Goal: Task Accomplishment & Management: Use online tool/utility

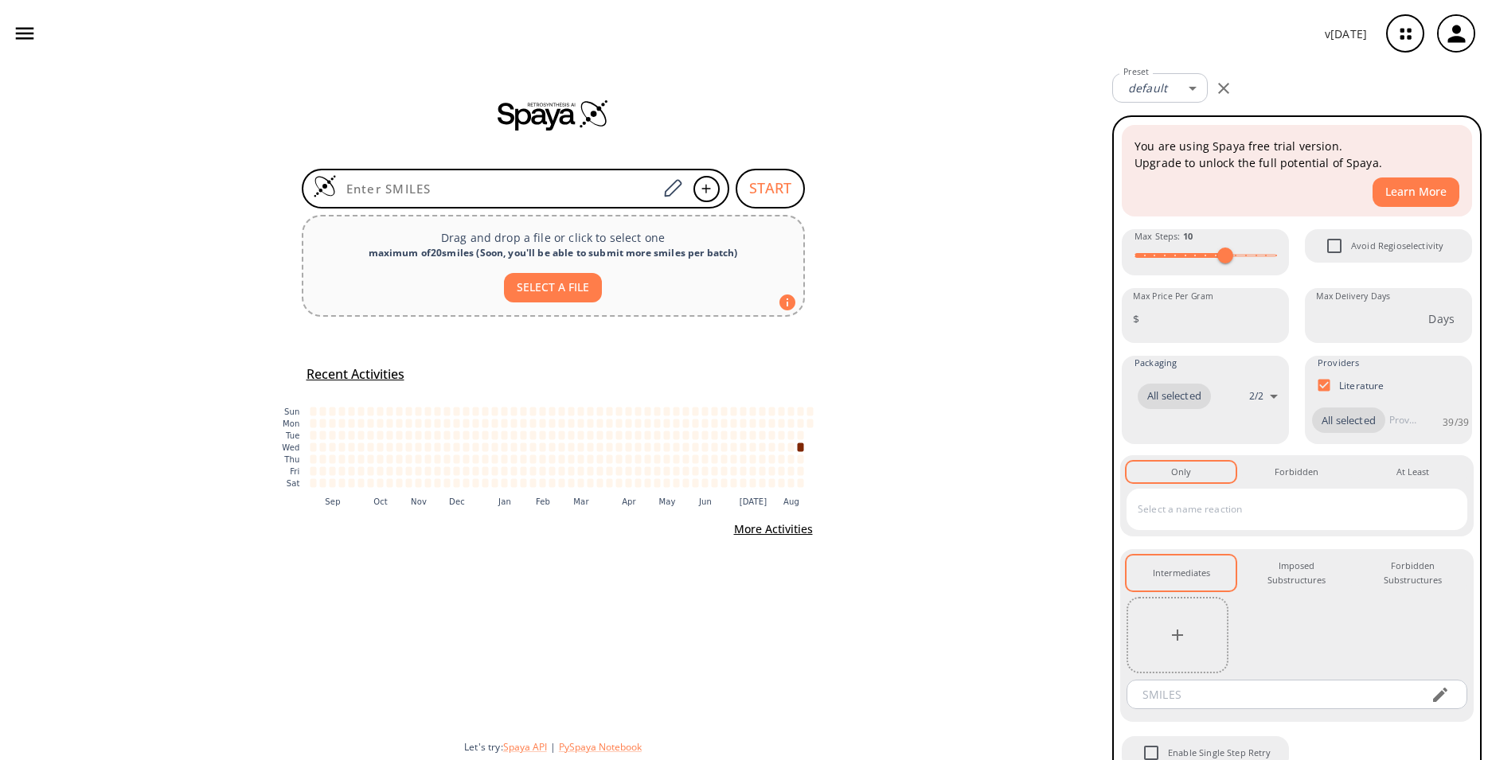
click at [1454, 36] on icon "button" at bounding box center [1456, 34] width 26 height 26
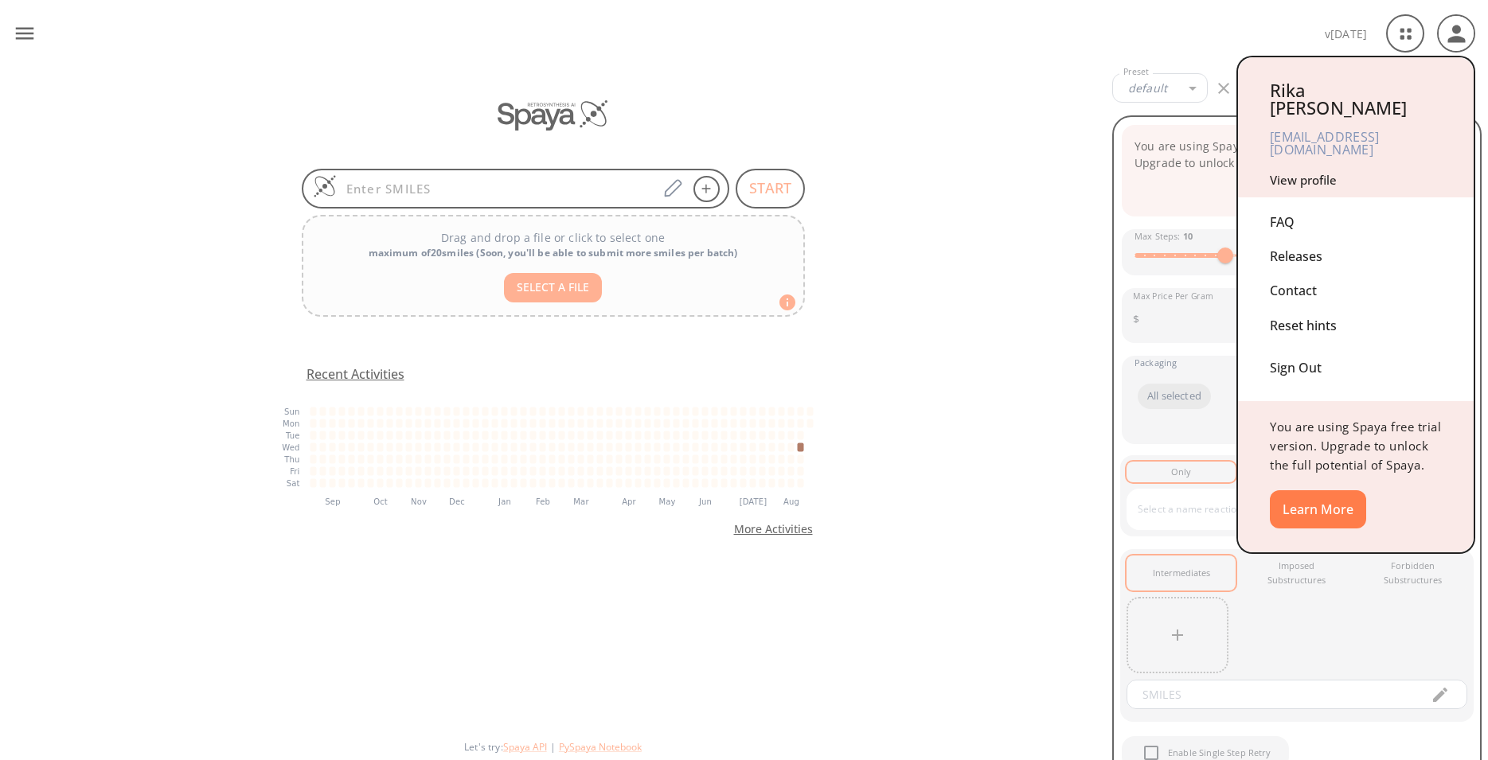
click at [1293, 240] on div "Releases" at bounding box center [1356, 257] width 172 height 34
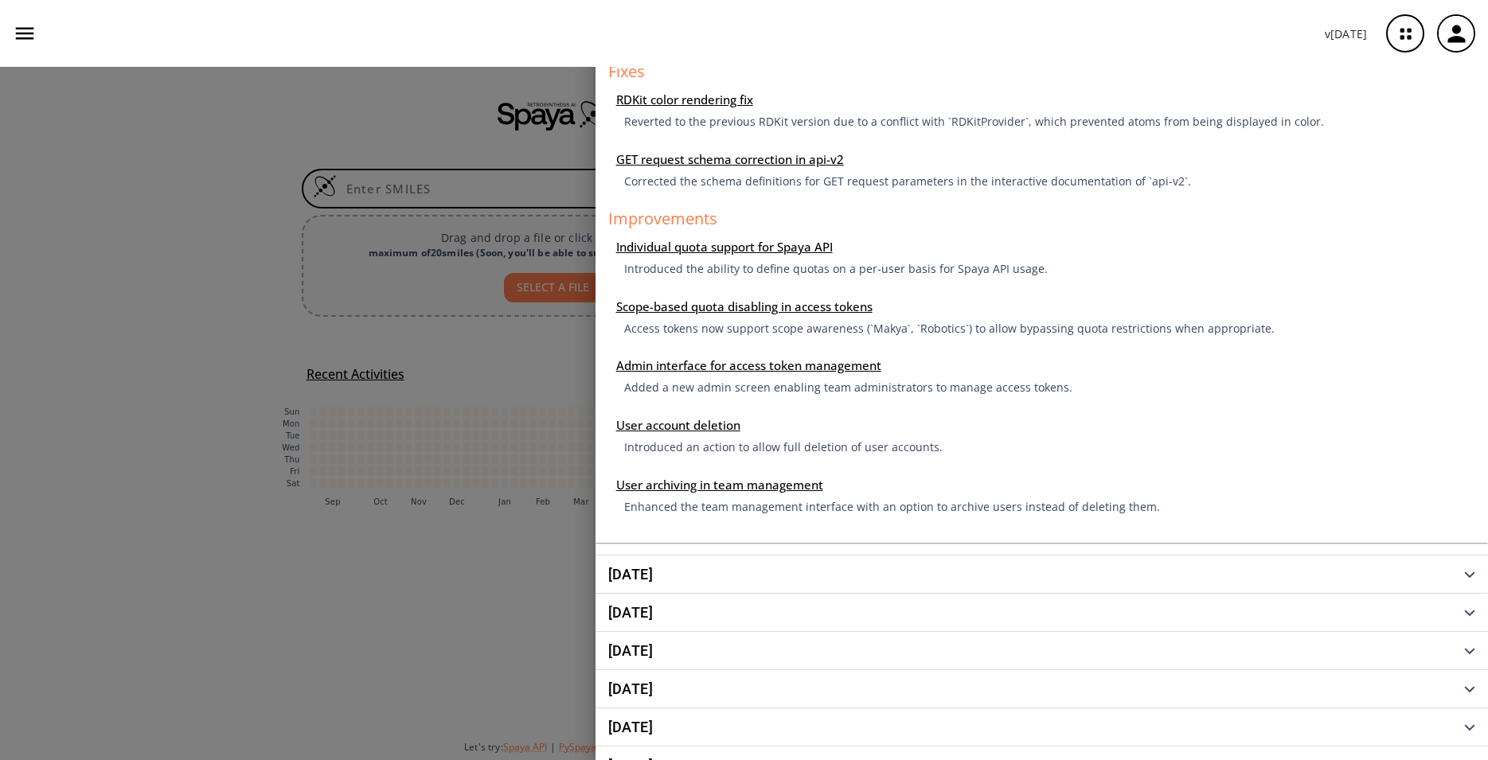
click at [1434, 33] on span "[DATE]" at bounding box center [1036, 25] width 856 height 14
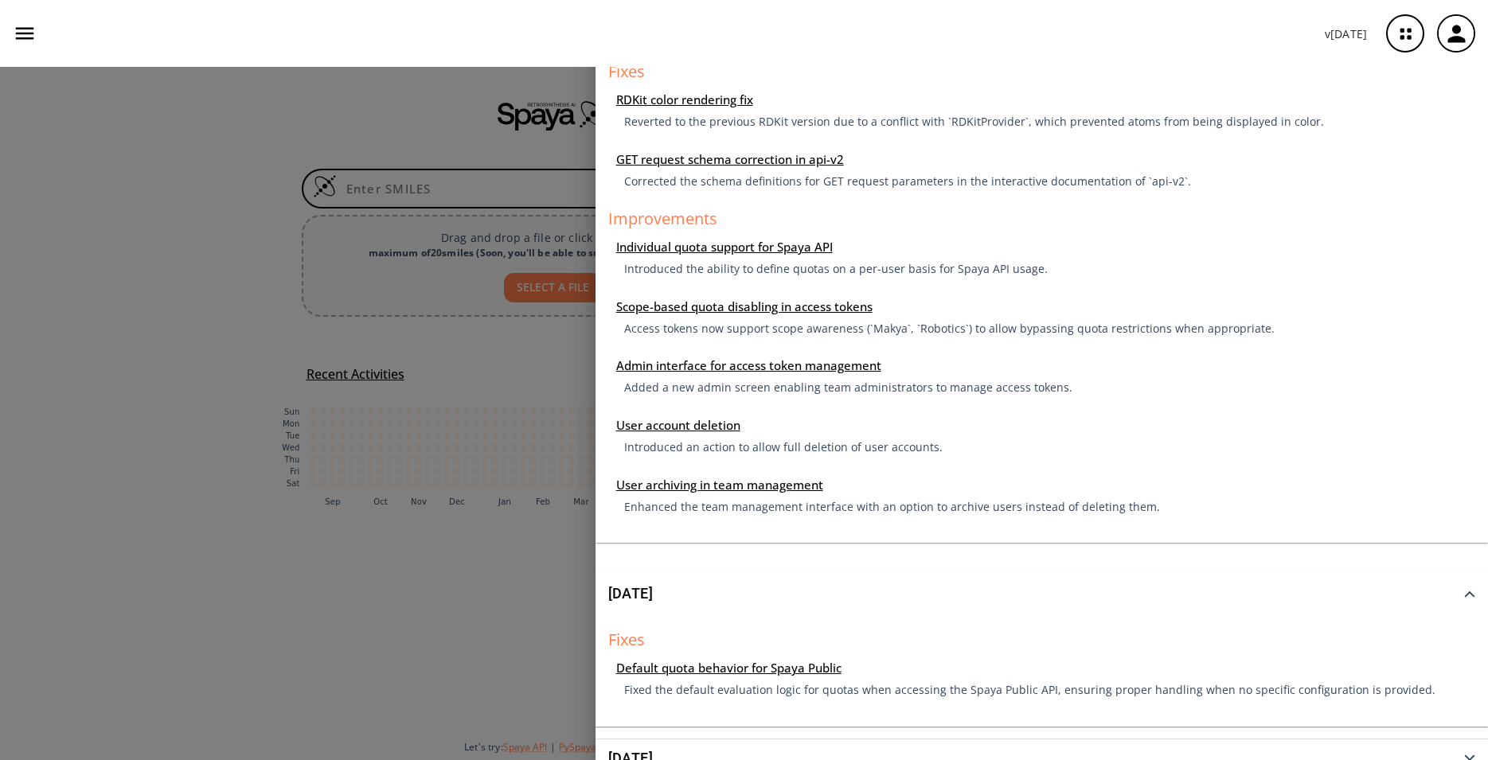
click at [1400, 37] on icon "button" at bounding box center [1405, 34] width 10 height 10
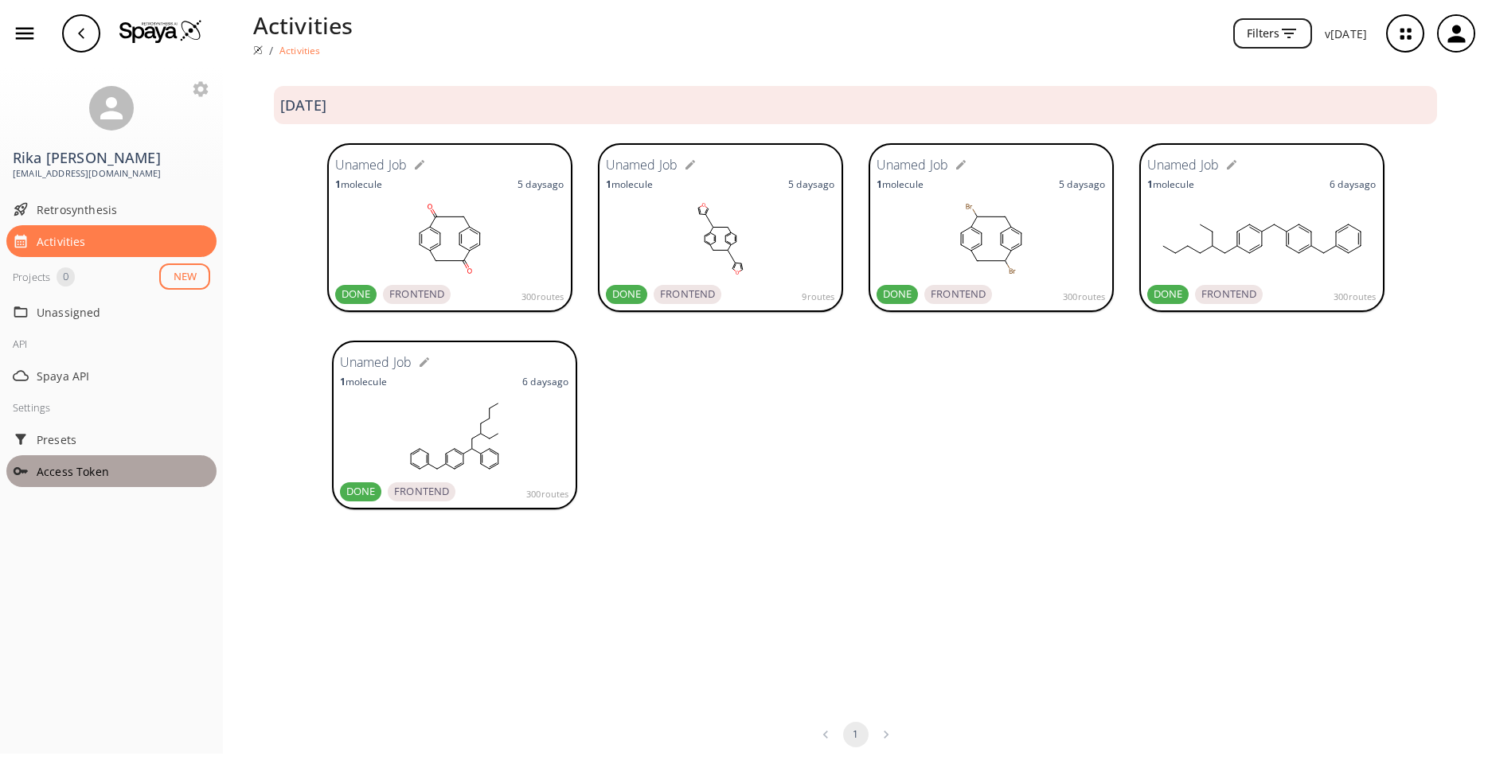
click at [65, 475] on span "Access Token" at bounding box center [124, 471] width 174 height 17
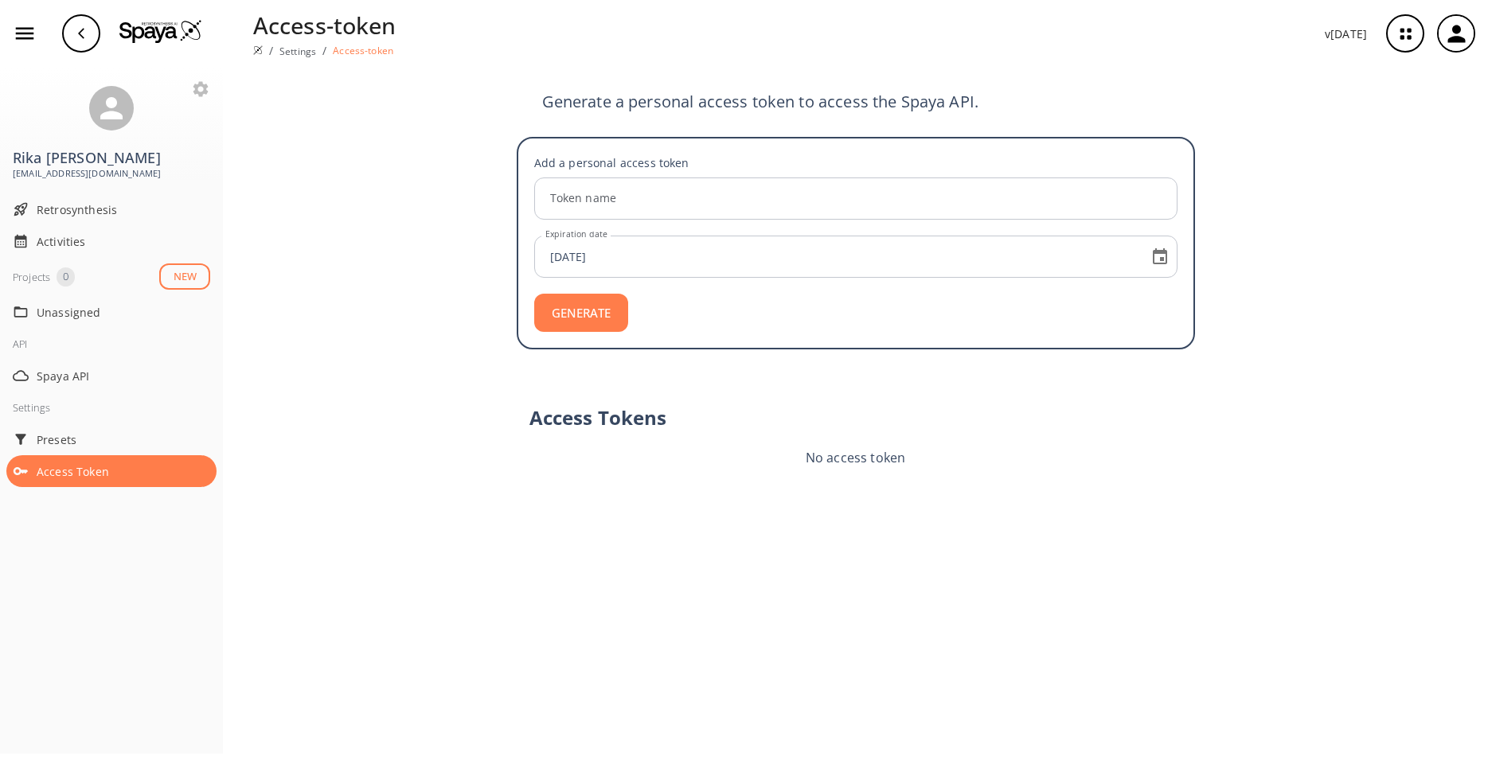
click at [581, 322] on button "GENERATE" at bounding box center [581, 313] width 94 height 38
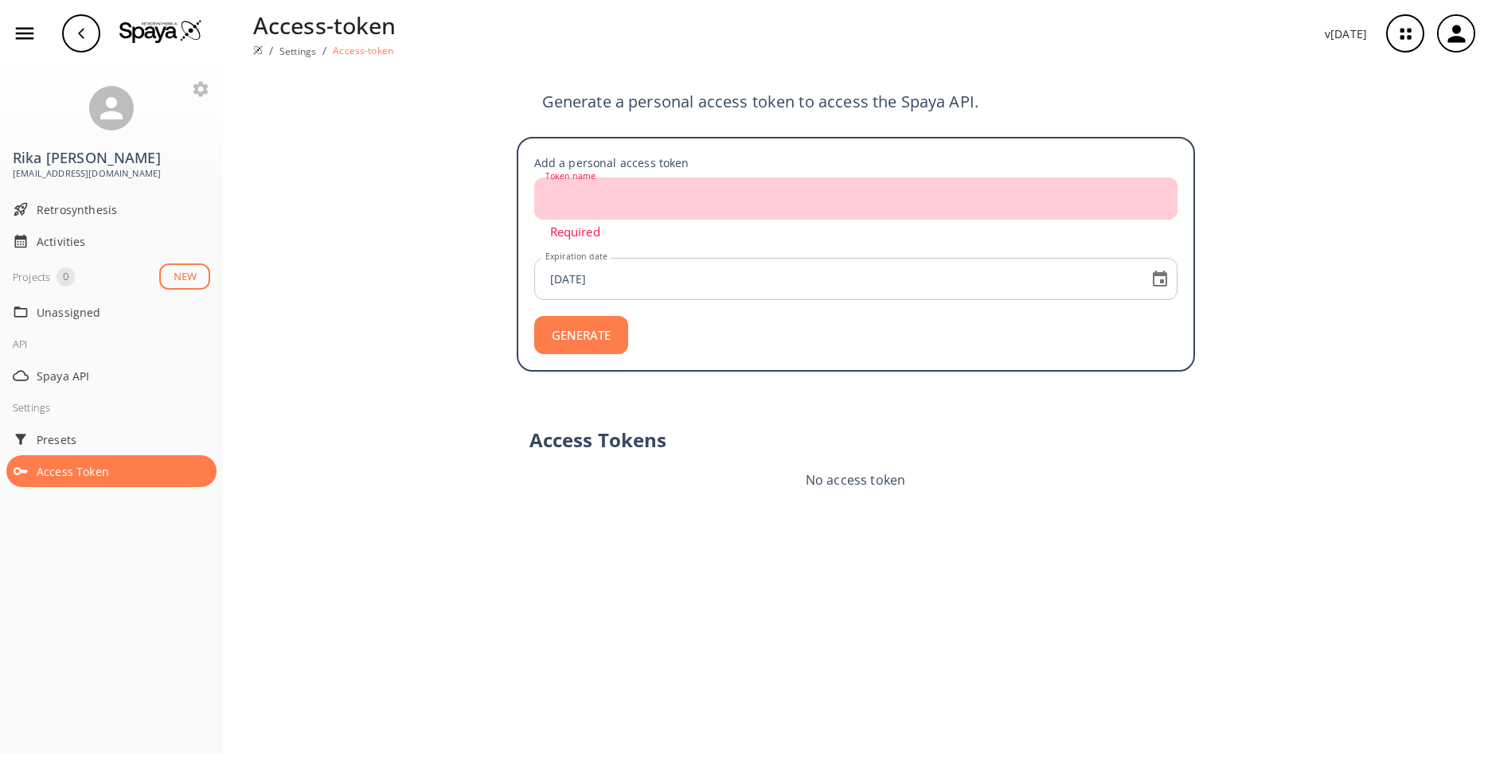
click at [611, 207] on input "Token name" at bounding box center [858, 199] width 638 height 42
click at [1452, 37] on icon "button" at bounding box center [1456, 34] width 26 height 26
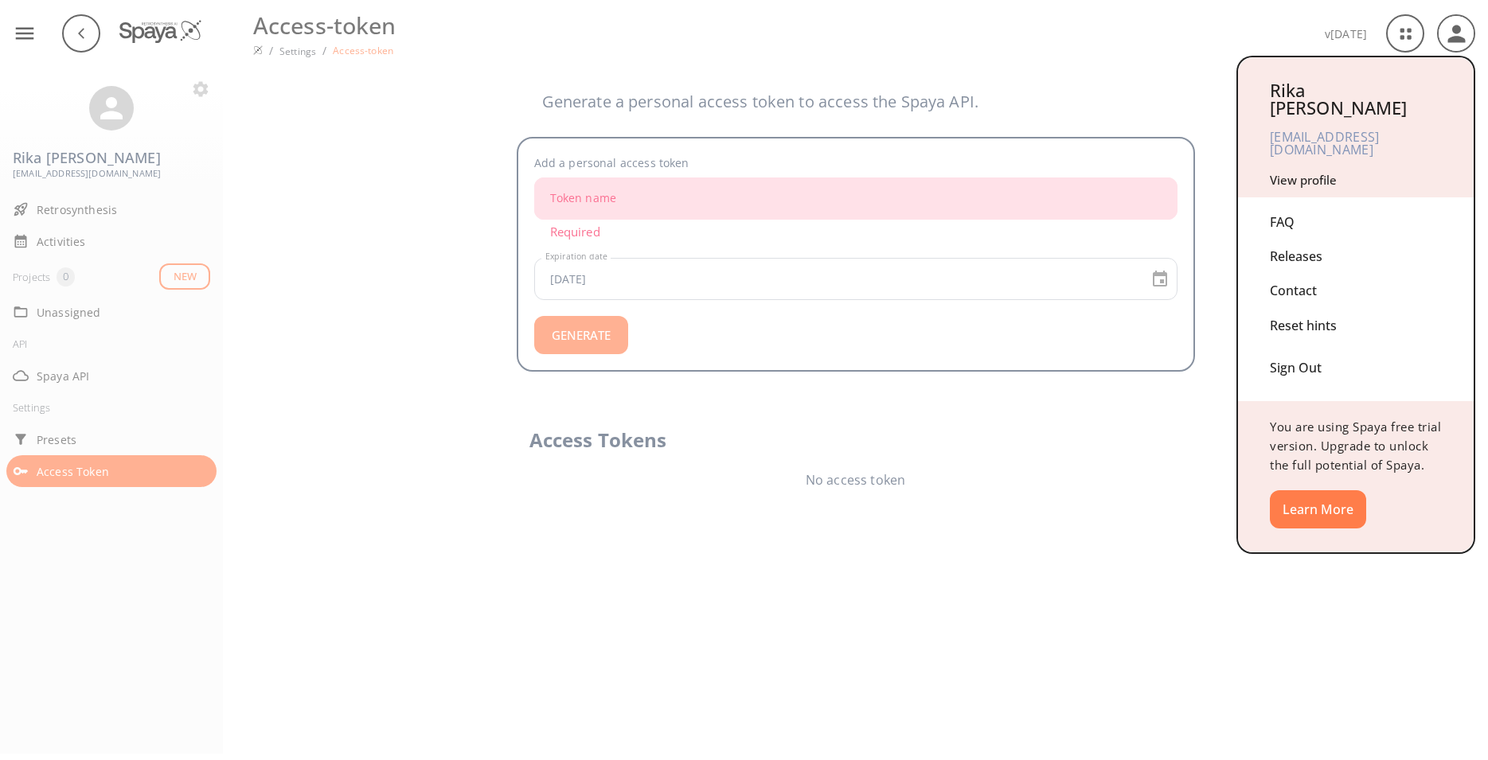
click at [1293, 274] on div "Contact" at bounding box center [1356, 291] width 172 height 34
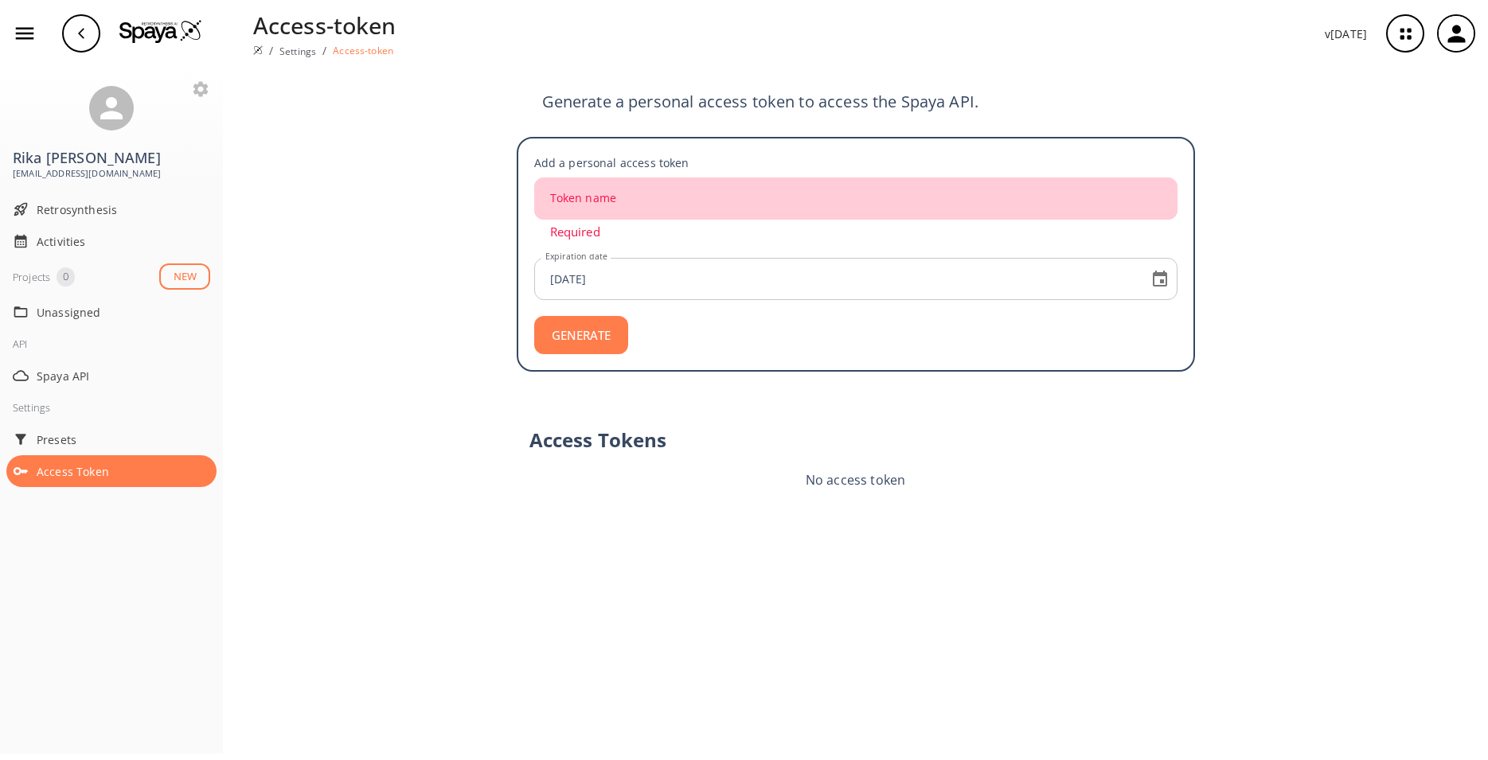
click at [1449, 28] on icon "button" at bounding box center [1456, 34] width 26 height 26
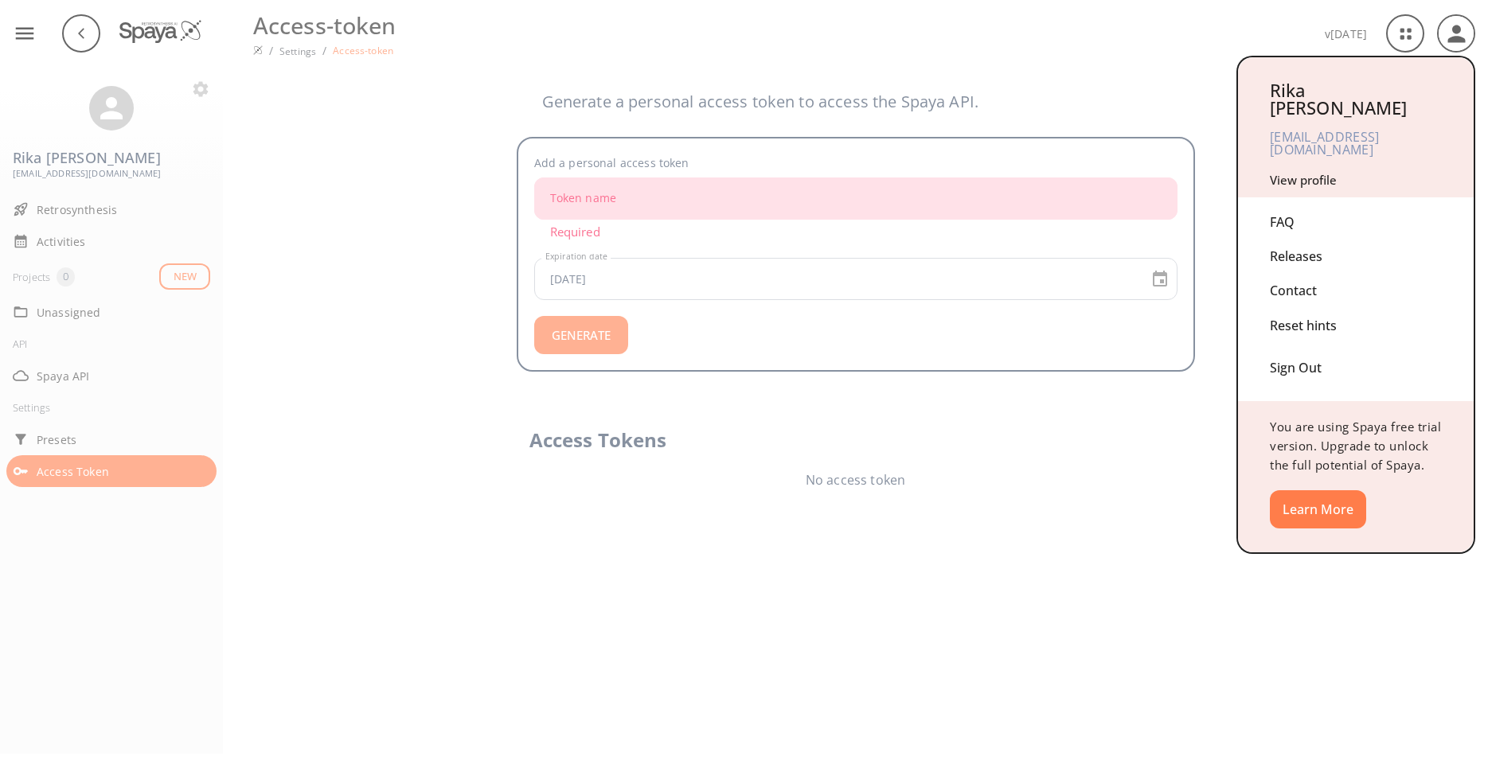
click at [1286, 205] on div "FAQ" at bounding box center [1356, 222] width 172 height 34
